Goal: Information Seeking & Learning: Find specific fact

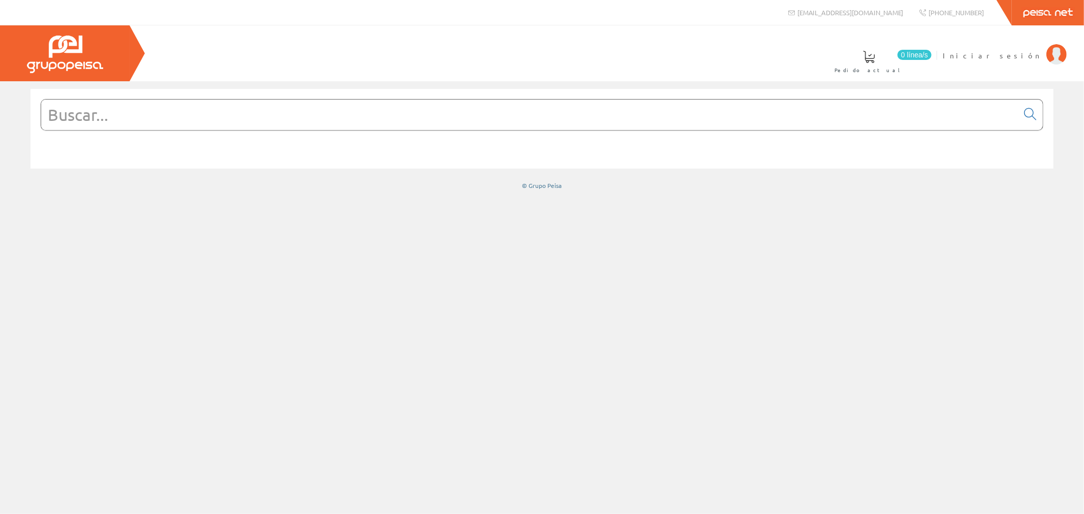
click at [270, 110] on input "text" at bounding box center [529, 115] width 977 height 30
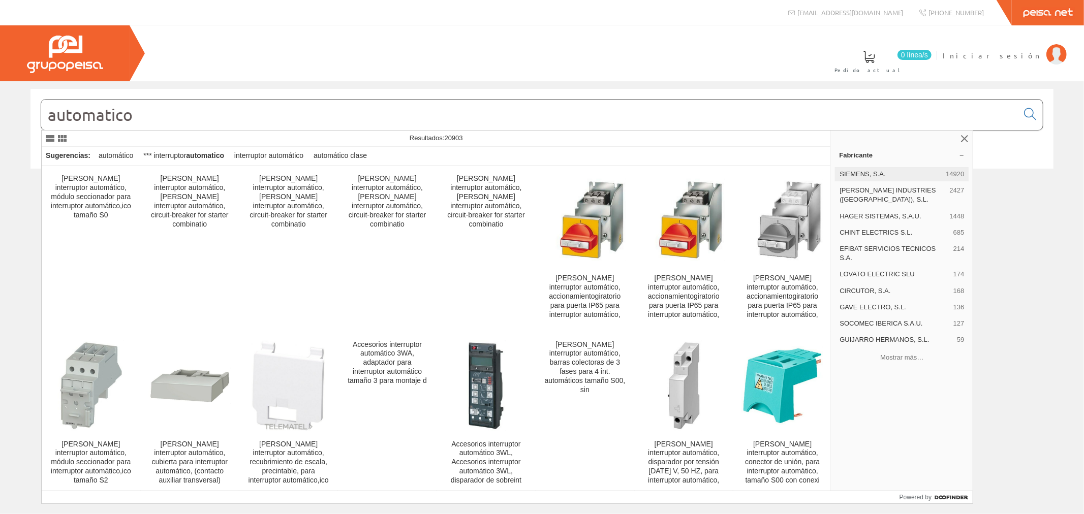
type input "automatico"
click at [854, 168] on div "SIEMENS, S.A. 14920" at bounding box center [902, 174] width 134 height 14
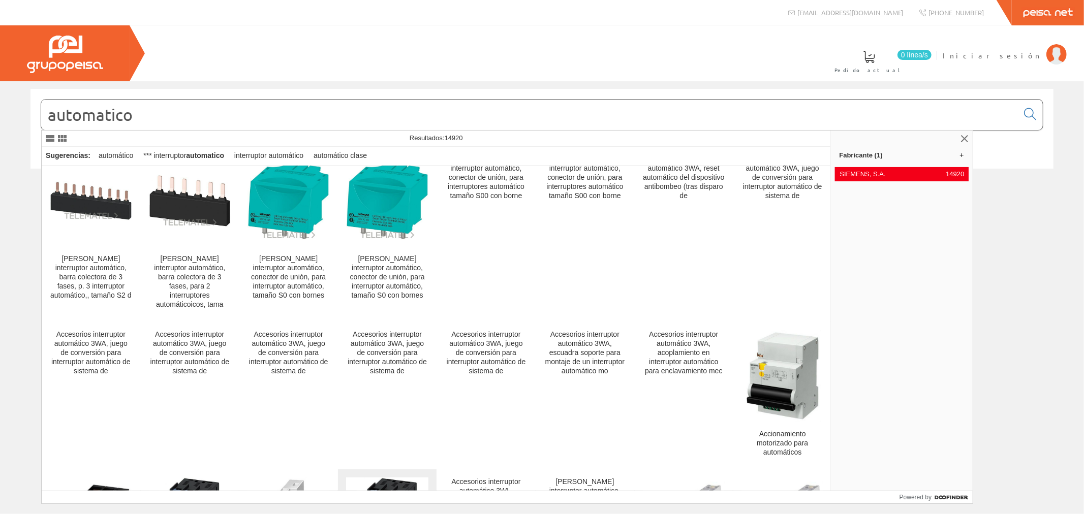
scroll to position [621, 0]
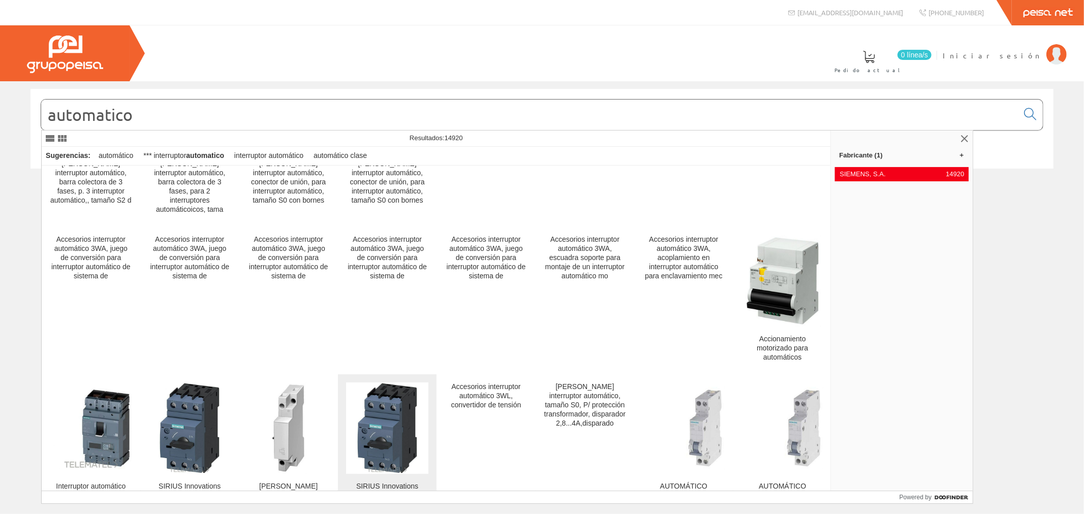
click at [395, 405] on img at bounding box center [387, 428] width 61 height 91
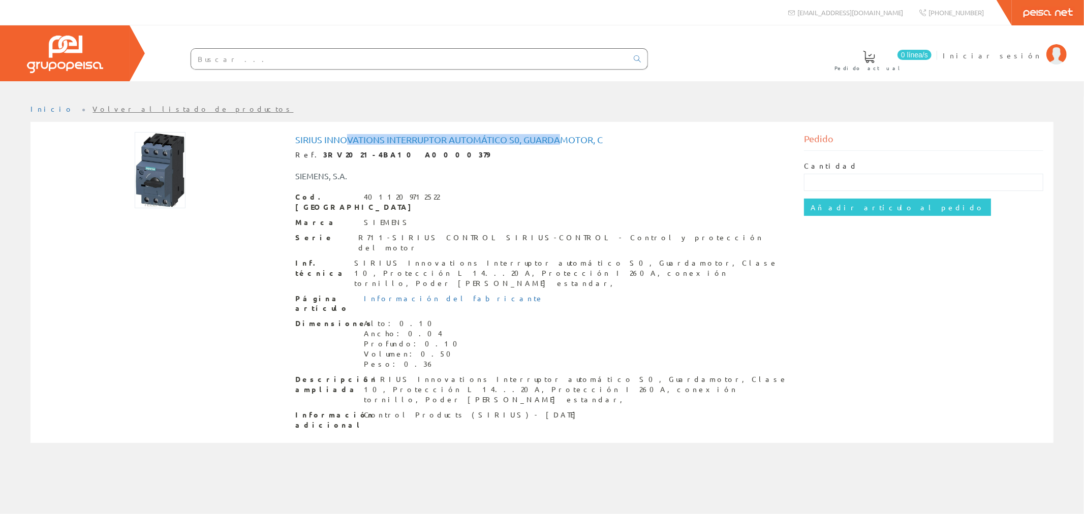
drag, startPoint x: 343, startPoint y: 138, endPoint x: 561, endPoint y: 135, distance: 217.5
click at [561, 135] on h1 "SIRIUS Innovations Interruptor automático S0, Guardamotor, C" at bounding box center [542, 140] width 494 height 10
drag, startPoint x: 588, startPoint y: 212, endPoint x: 590, endPoint y: 189, distance: 23.9
click at [588, 201] on div "Cod. Barras 4011209712522 Marca SIEMENS Serie R711-SIRIUS CONTROL SIRIUS-CONTRO…" at bounding box center [542, 311] width 494 height 239
click at [597, 138] on h1 "SIRIUS Innovations Interruptor automático S0, Guardamotor, C" at bounding box center [542, 140] width 494 height 10
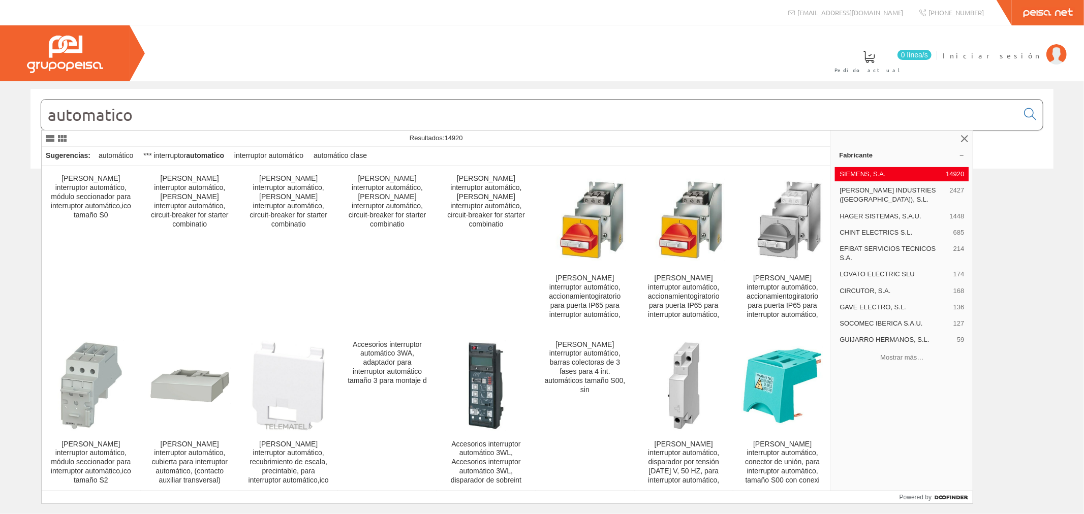
drag, startPoint x: 196, startPoint y: 122, endPoint x: 0, endPoint y: 128, distance: 195.7
click at [0, 128] on div "automatico © Grupo Peisa" at bounding box center [542, 139] width 1084 height 101
